Goal: Subscribe to service/newsletter

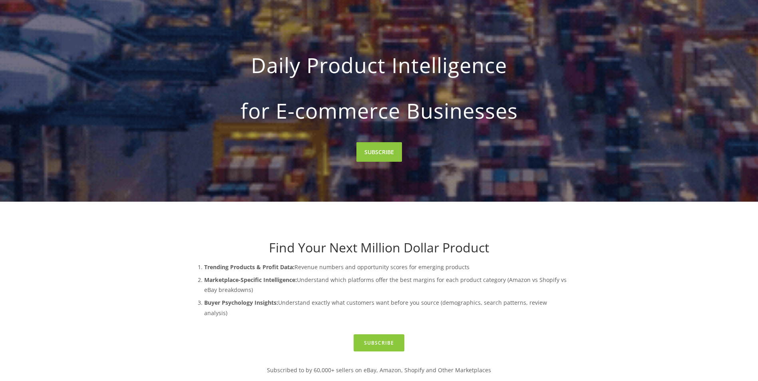
scroll to position [80, 0]
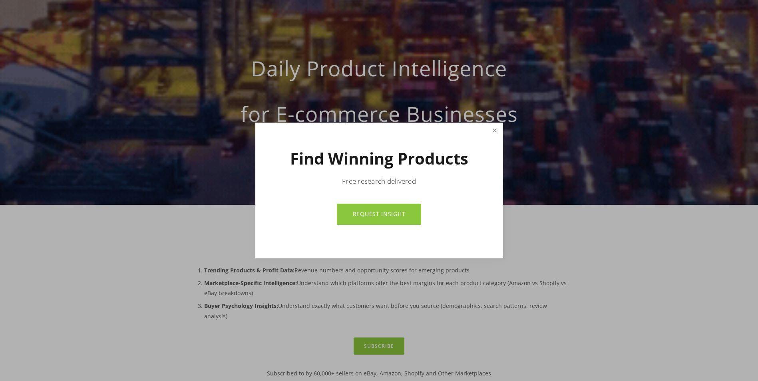
click at [493, 130] on link "Close" at bounding box center [495, 131] width 14 height 14
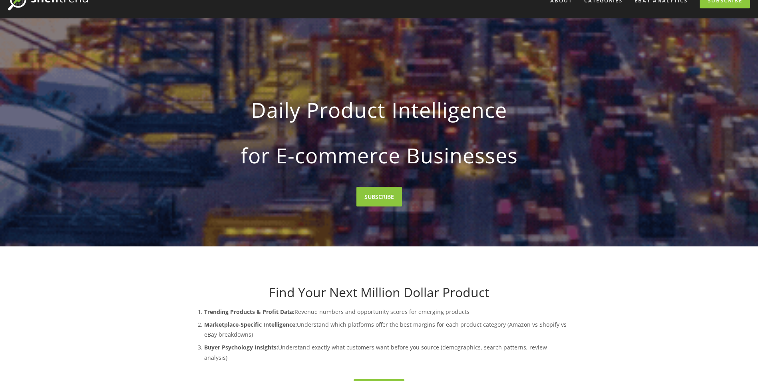
scroll to position [0, 0]
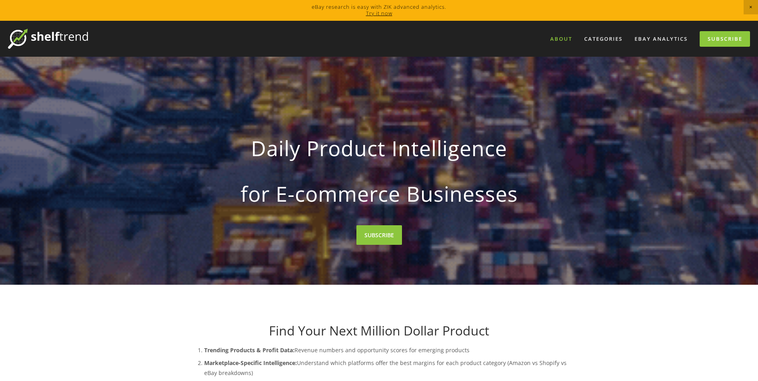
click at [563, 39] on link "About" at bounding box center [561, 38] width 32 height 13
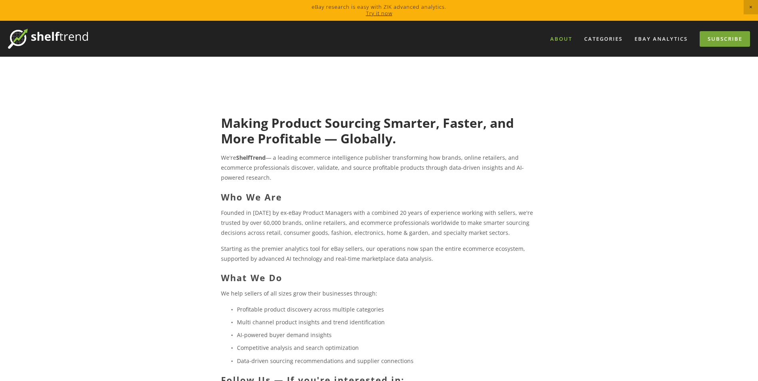
click at [726, 40] on link "Subscribe" at bounding box center [725, 39] width 50 height 16
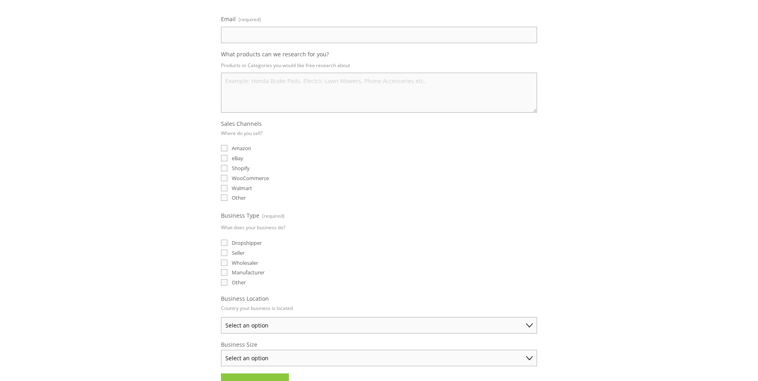
scroll to position [120, 0]
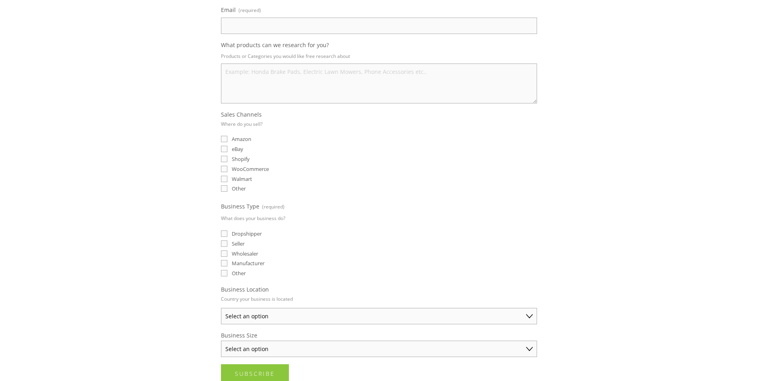
click at [450, 269] on fieldset "Business Type (required) What does your business do? Dropshipper Seller Wholesa…" at bounding box center [379, 240] width 316 height 78
click at [225, 139] on input "Amazon" at bounding box center [224, 139] width 6 height 6
checkbox input "true"
click at [225, 148] on input "eBay" at bounding box center [224, 149] width 6 height 6
checkbox input "true"
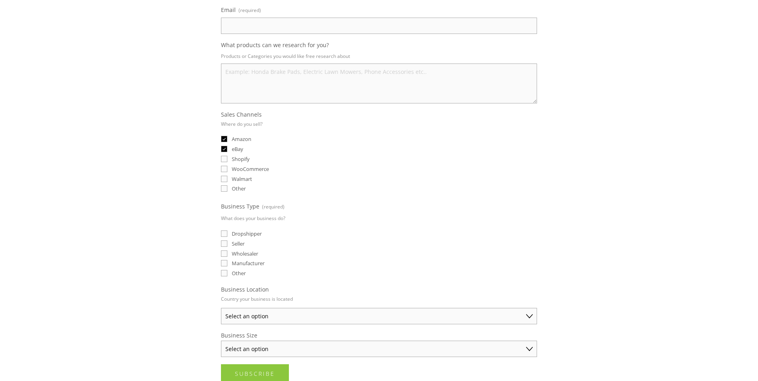
click at [226, 255] on input "Wholesaler" at bounding box center [224, 254] width 6 height 6
click at [225, 256] on input "Wholesaler" at bounding box center [224, 254] width 6 height 6
checkbox input "false"
click at [226, 264] on input "Manufacturer" at bounding box center [224, 263] width 6 height 6
checkbox input "true"
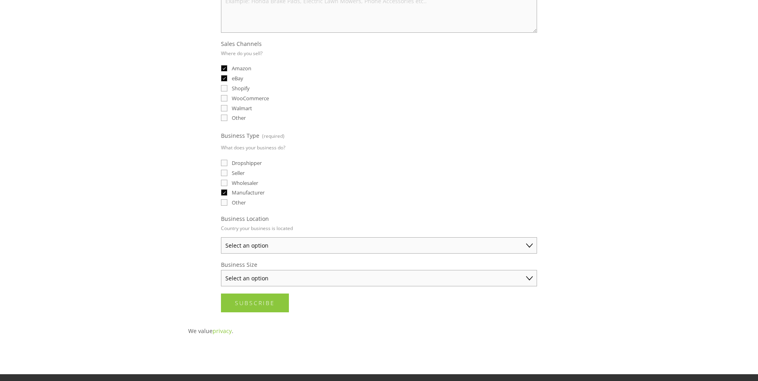
scroll to position [200, 0]
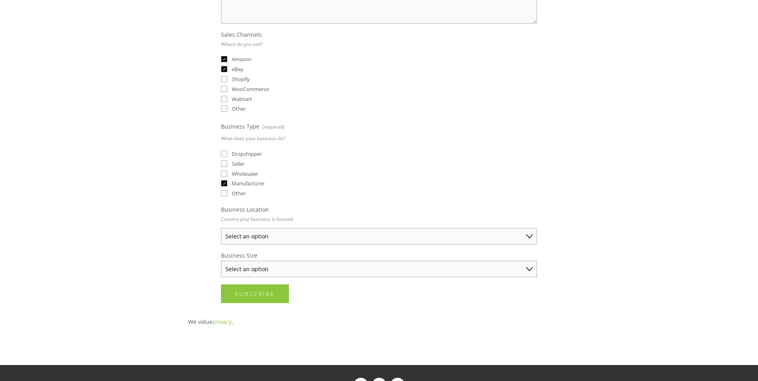
click at [400, 239] on select "Select an option [GEOGRAPHIC_DATA] [GEOGRAPHIC_DATA] [GEOGRAPHIC_DATA] [GEOGRAP…" at bounding box center [379, 236] width 316 height 16
select select "[GEOGRAPHIC_DATA]"
click at [221, 228] on select "Select an option [GEOGRAPHIC_DATA] [GEOGRAPHIC_DATA] [GEOGRAPHIC_DATA] [GEOGRAP…" at bounding box center [379, 236] width 316 height 16
click at [350, 269] on select "Select an option Solo Merchant (under $50K annual sales) Small Business ($50K -…" at bounding box center [379, 269] width 316 height 16
select select "Established Business (Over $250K annual sales)"
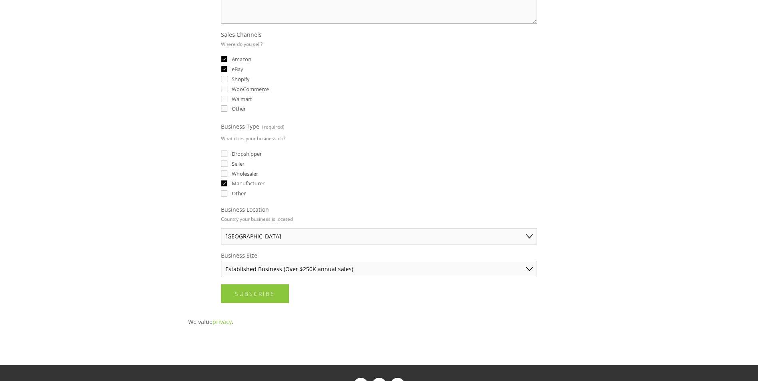
click at [221, 261] on select "Select an option Solo Merchant (under $50K annual sales) Small Business ($50K -…" at bounding box center [379, 269] width 316 height 16
click at [371, 327] on p "We value privacy ." at bounding box center [379, 322] width 382 height 10
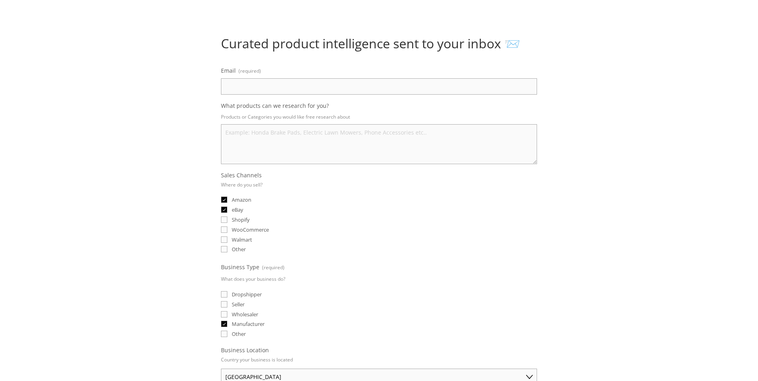
scroll to position [0, 0]
